Goal: Check status: Check status

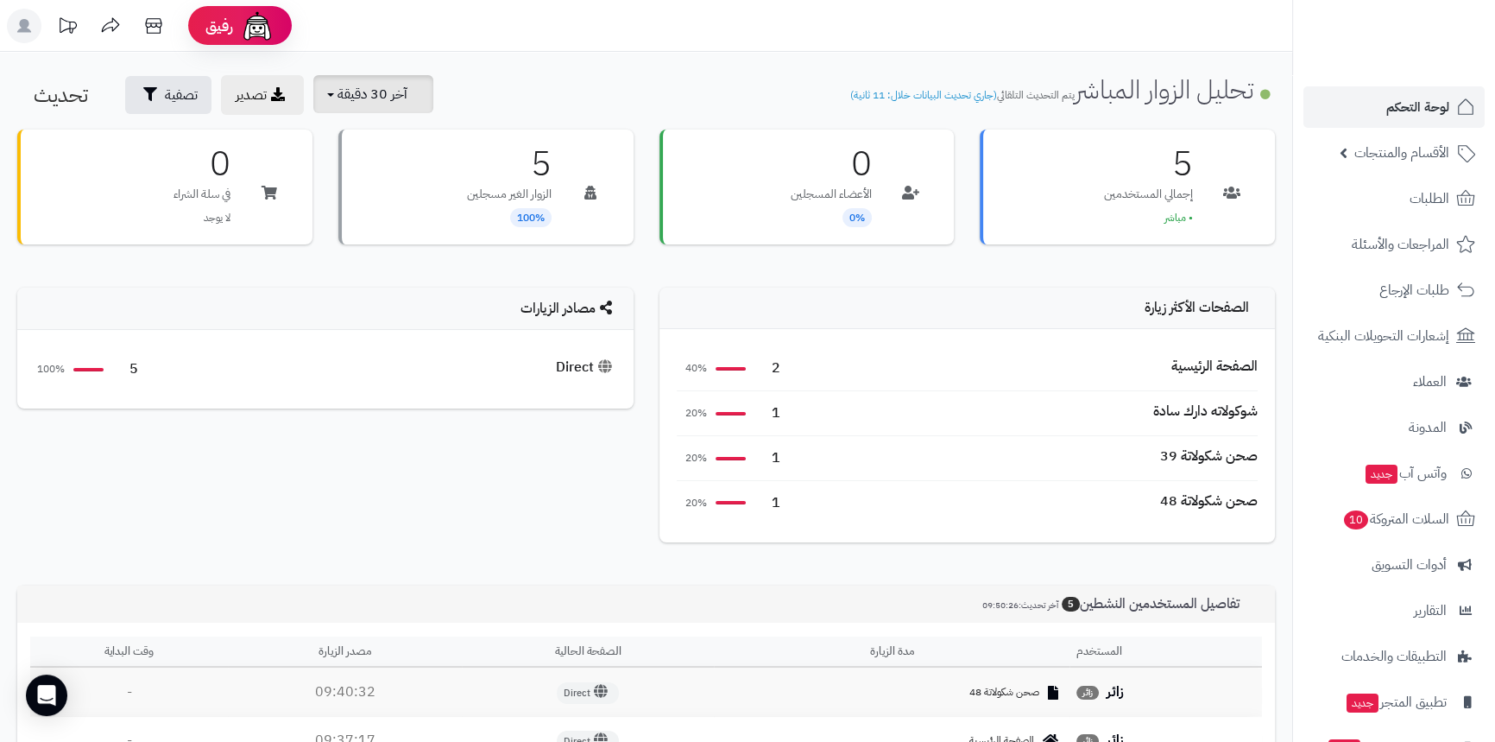
click at [396, 100] on span "آخر 30 دقيقة" at bounding box center [373, 94] width 70 height 21
click at [393, 196] on link "آخر 30 دقيقة" at bounding box center [380, 204] width 138 height 34
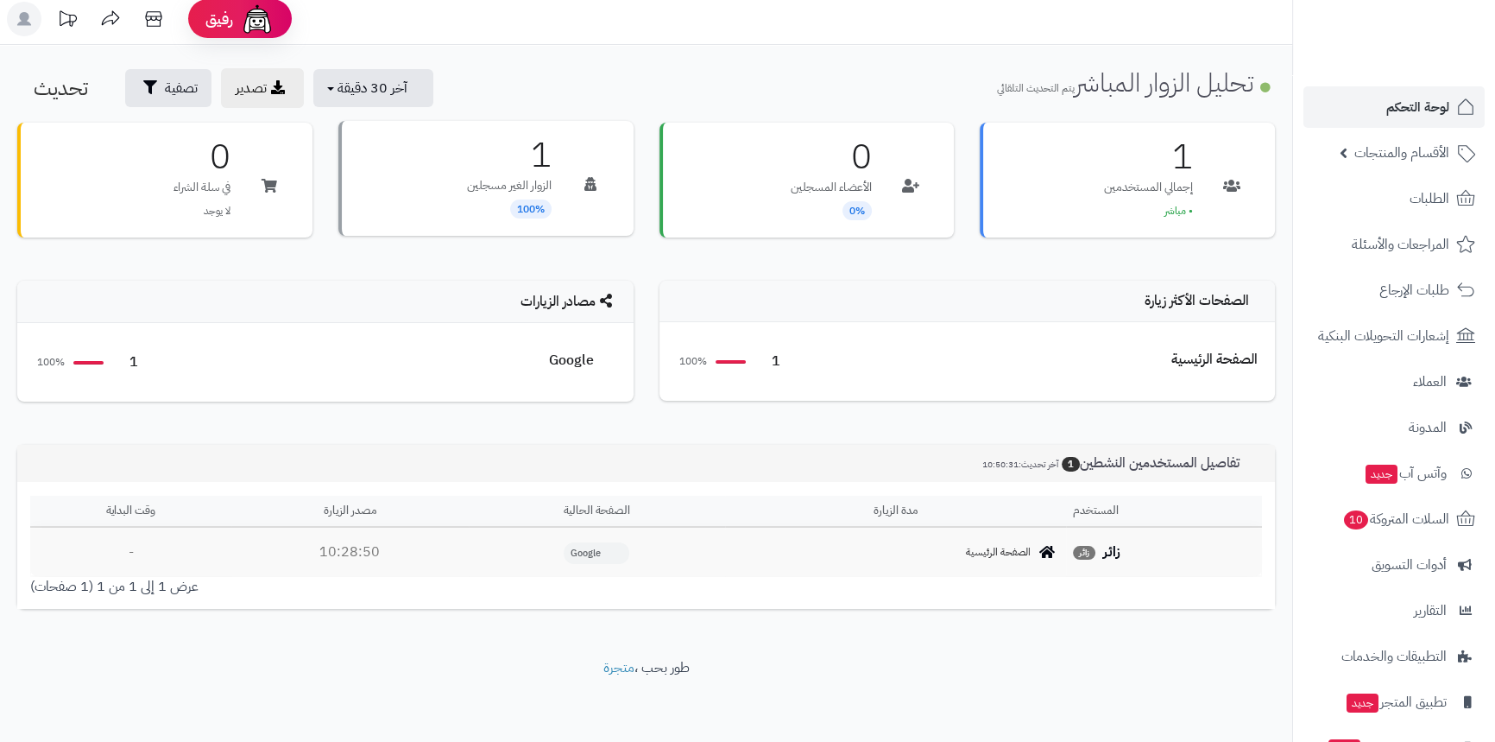
scroll to position [9, 0]
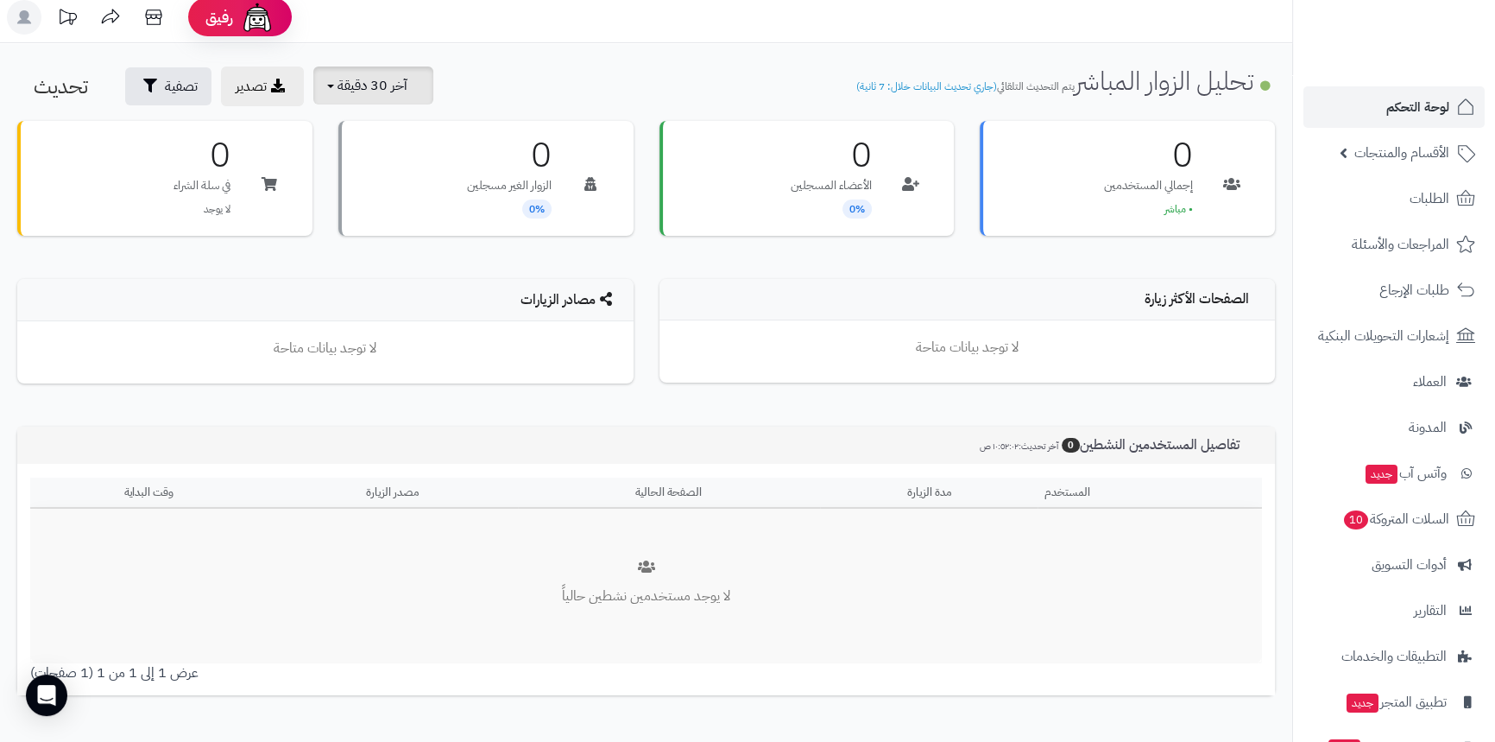
click at [395, 97] on button "آخر 30 دقيقة" at bounding box center [373, 85] width 120 height 38
click at [366, 194] on link "آخر 30 دقيقة" at bounding box center [380, 196] width 138 height 34
